Goal: Check status: Check status

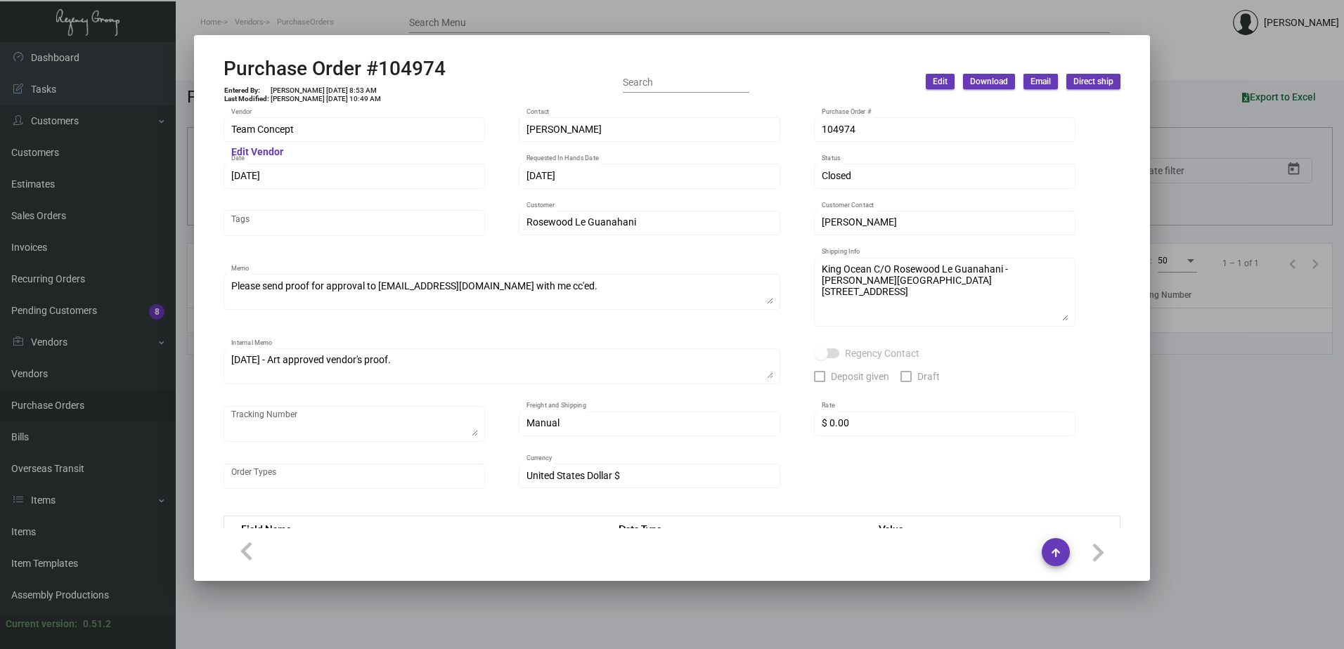
click at [297, 13] on div at bounding box center [672, 324] width 1344 height 649
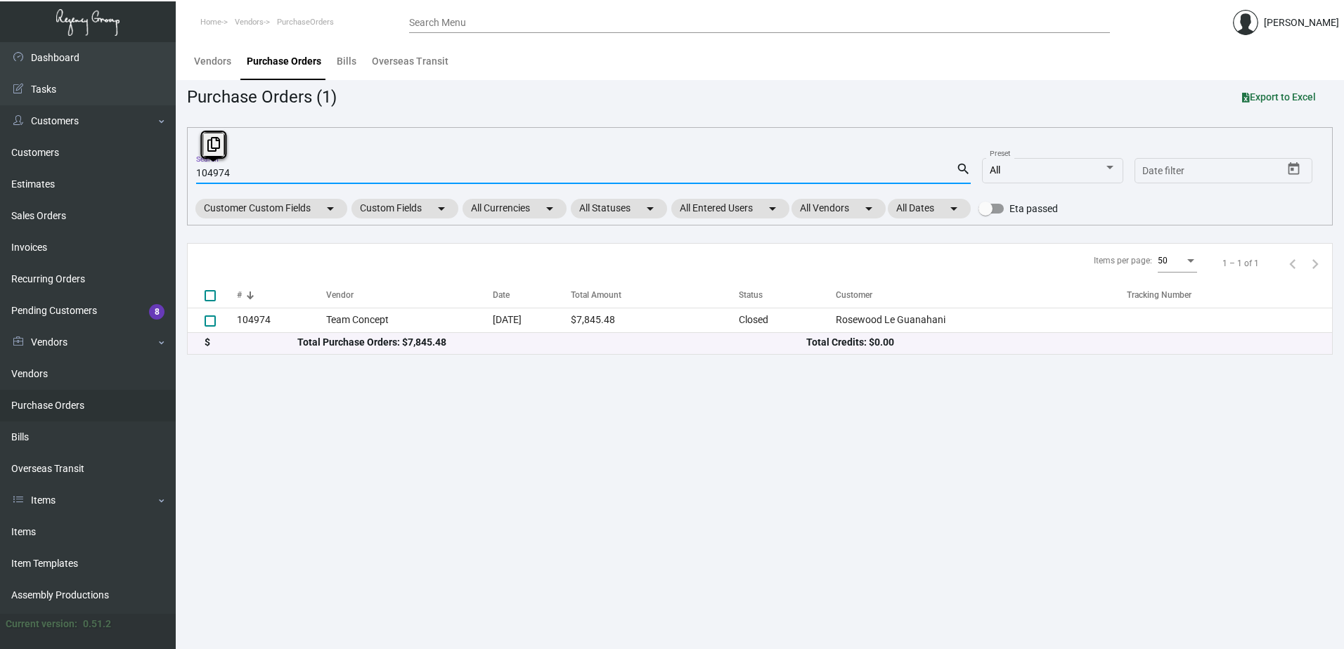
drag, startPoint x: 271, startPoint y: 169, endPoint x: 169, endPoint y: 168, distance: 102.6
click at [169, 168] on div "Dashboard Dashboard Tasks Customers Customers Estimates Sales Orders Invoices R…" at bounding box center [672, 345] width 1344 height 607
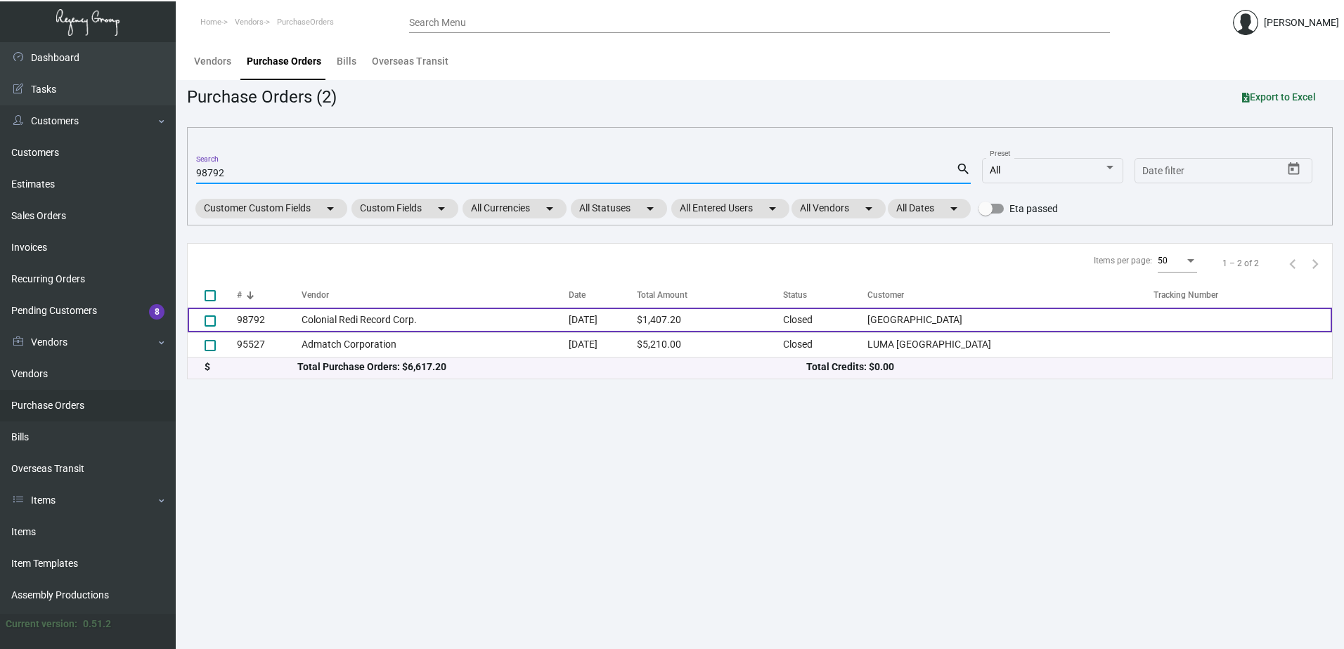
type input "98792"
click at [580, 321] on td "[DATE]" at bounding box center [603, 320] width 68 height 25
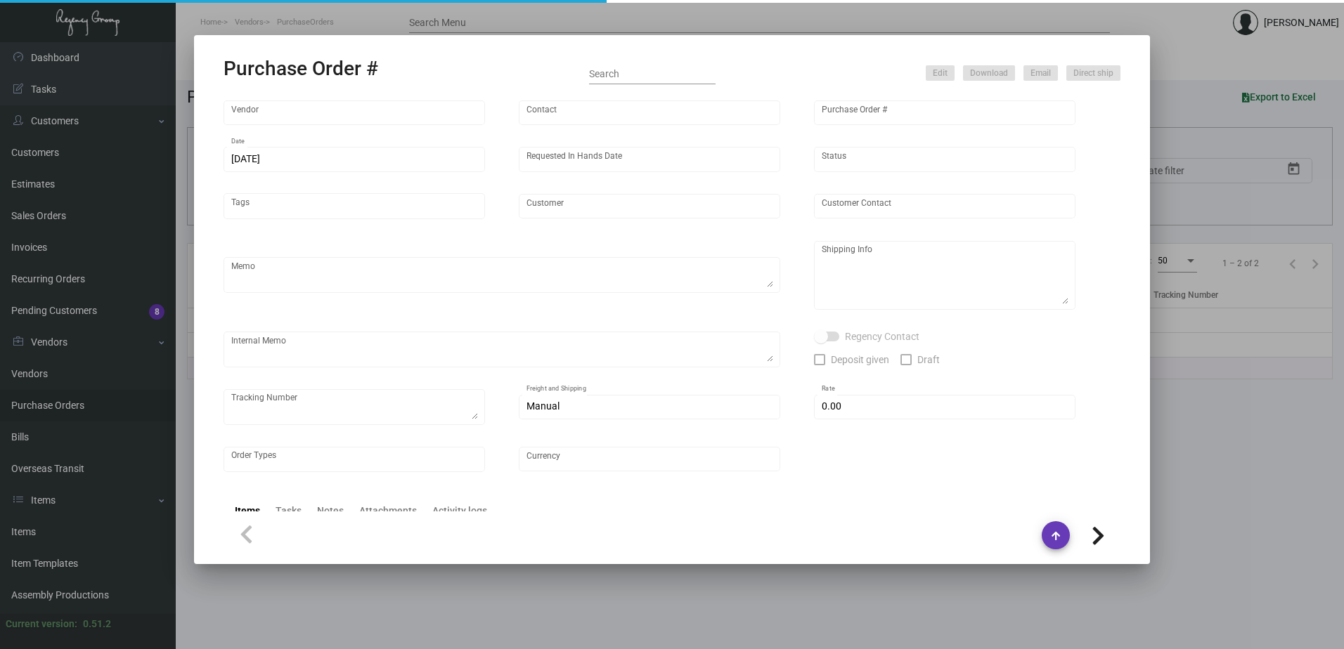
type input "Colonial Redi Record Corp."
type input "[PERSON_NAME]"
type input "98792"
type input "[DATE]"
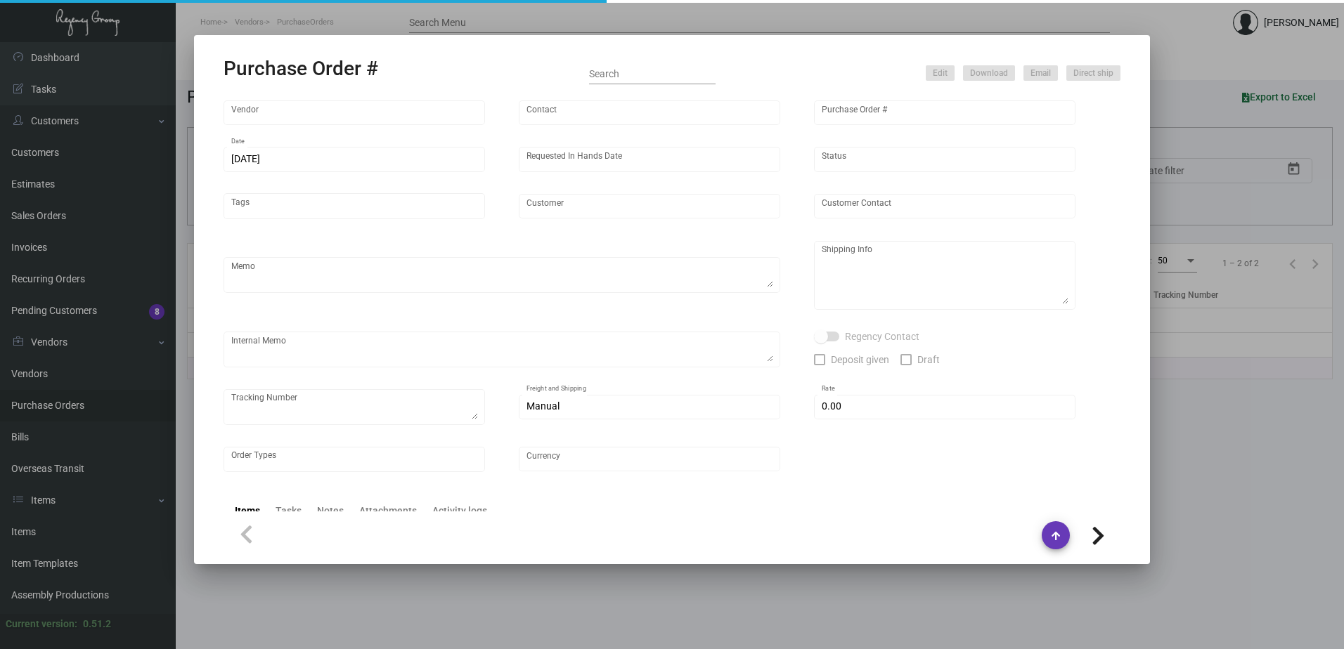
type input "[GEOGRAPHIC_DATA]"
type input "[PERSON_NAME]"
type textarea "[GEOGRAPHIC_DATA] - [PERSON_NAME] [STREET_ADDRESS]"
type input "$ 0.00"
type input "United States Dollar $"
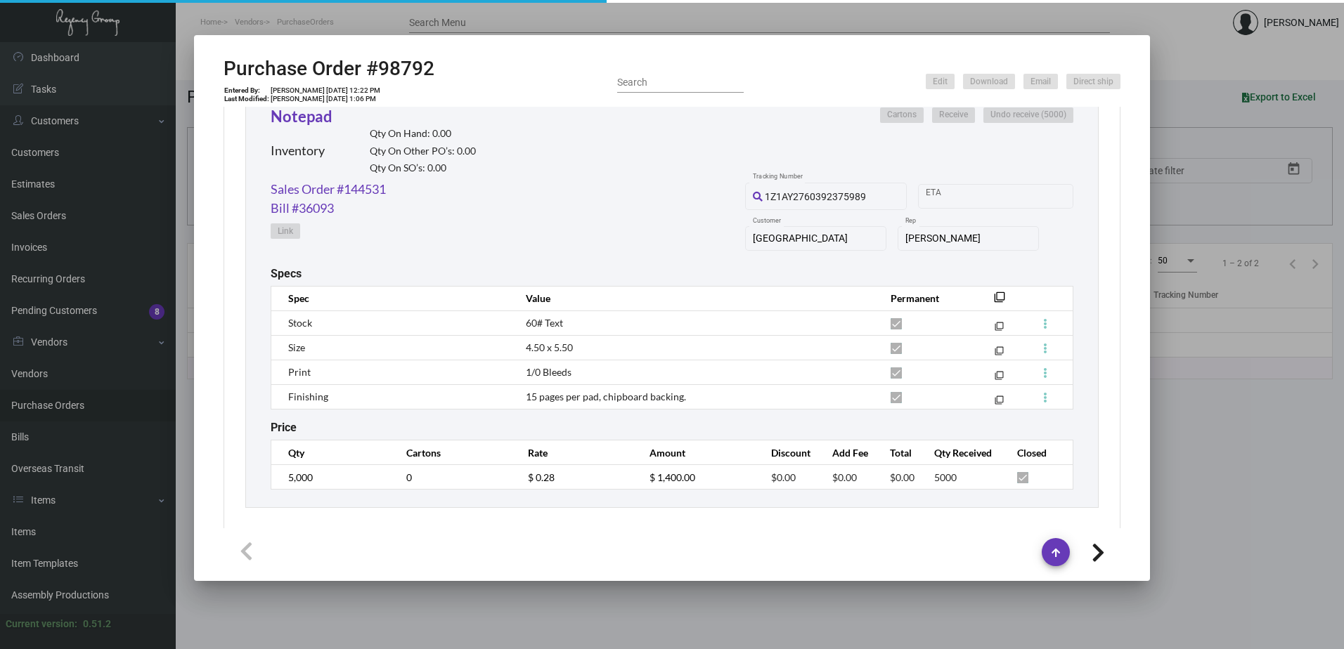
scroll to position [843, 0]
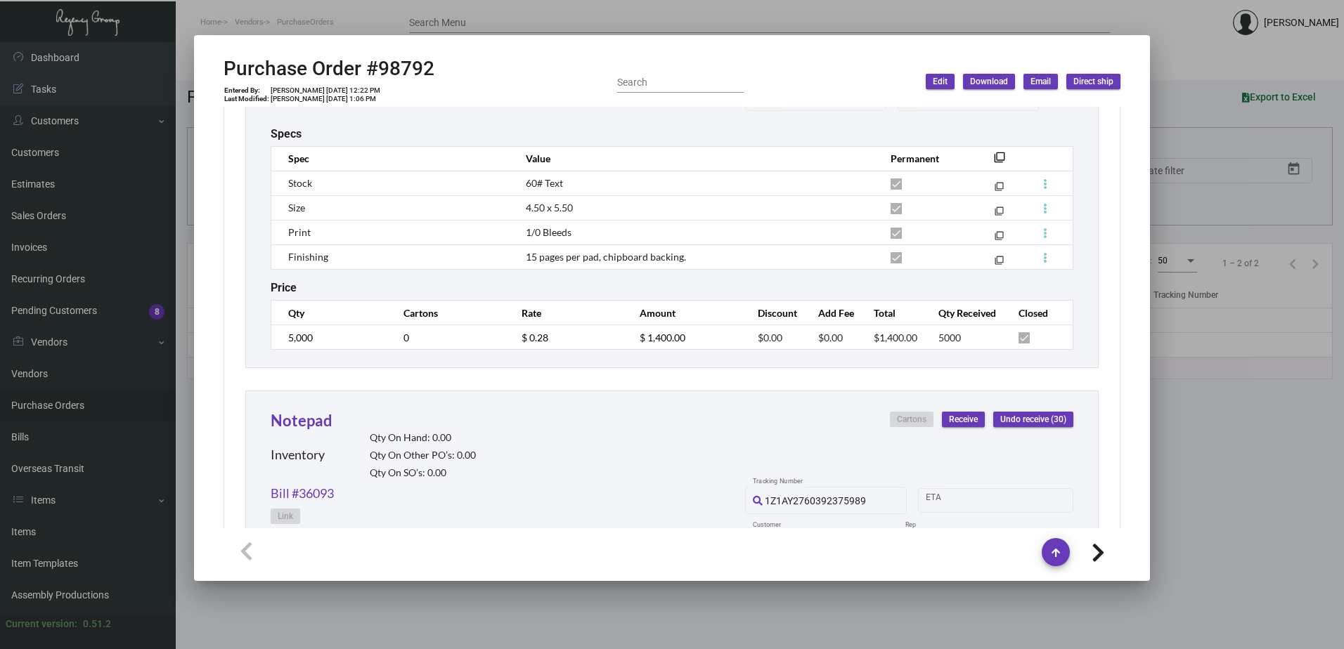
click at [543, 285] on div "Price" at bounding box center [672, 287] width 803 height 13
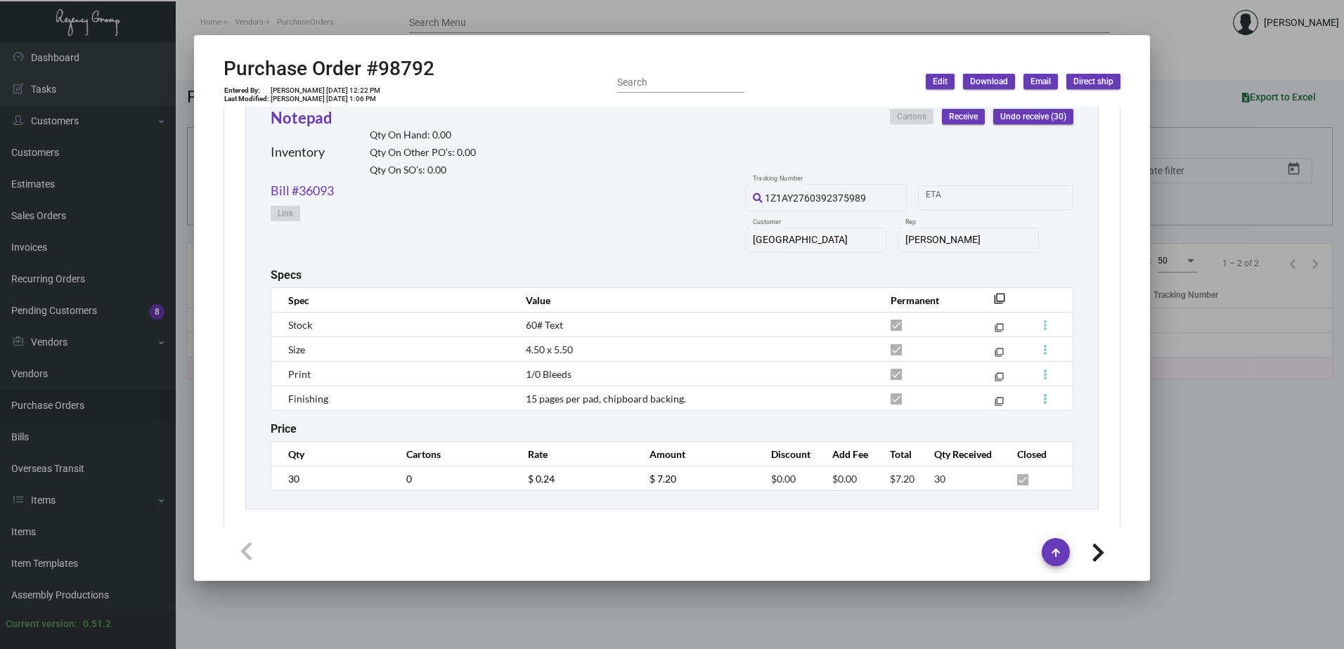
scroll to position [1157, 0]
